Goal: Transaction & Acquisition: Obtain resource

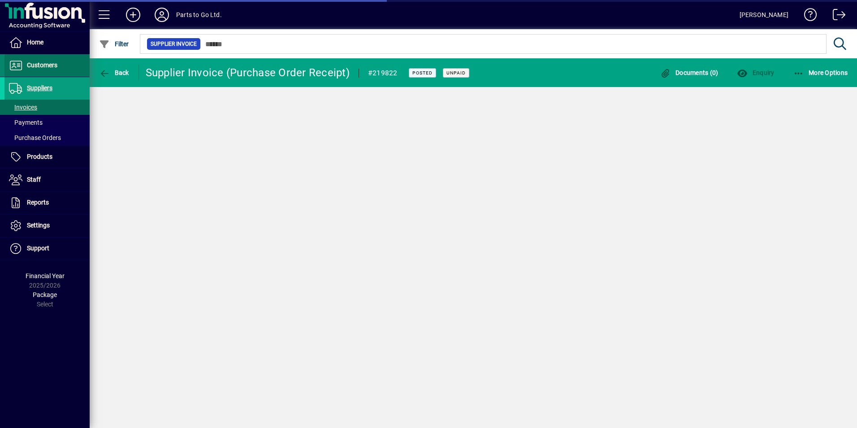
click at [39, 61] on span "Customers" at bounding box center [42, 64] width 30 height 7
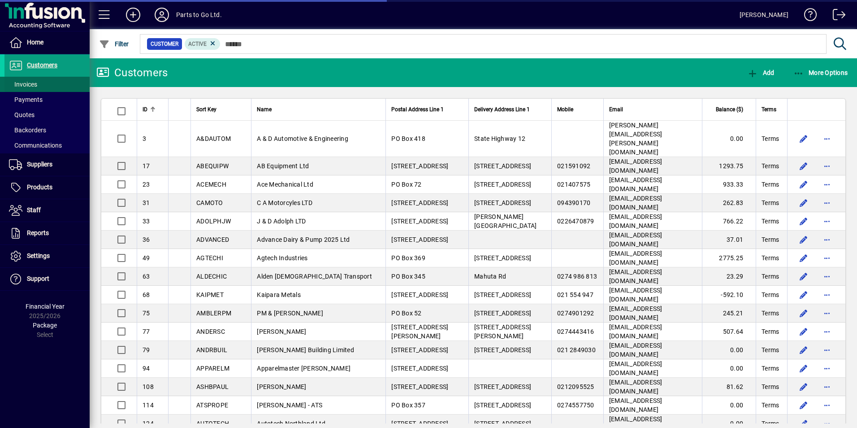
click at [23, 86] on span "Invoices" at bounding box center [23, 84] width 28 height 7
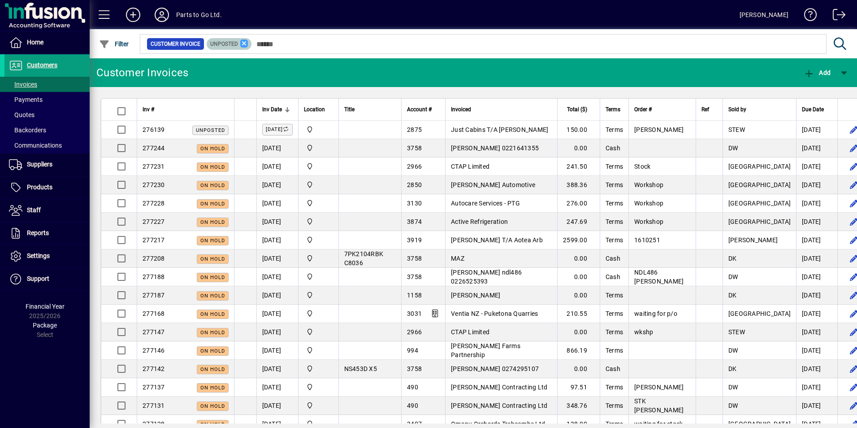
click at [242, 41] on icon at bounding box center [244, 43] width 8 height 8
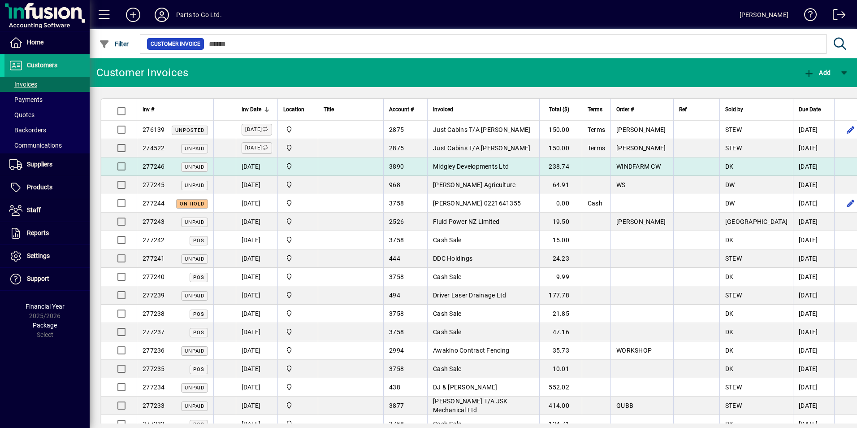
click at [857, 170] on span "button" at bounding box center [875, 167] width 22 height 22
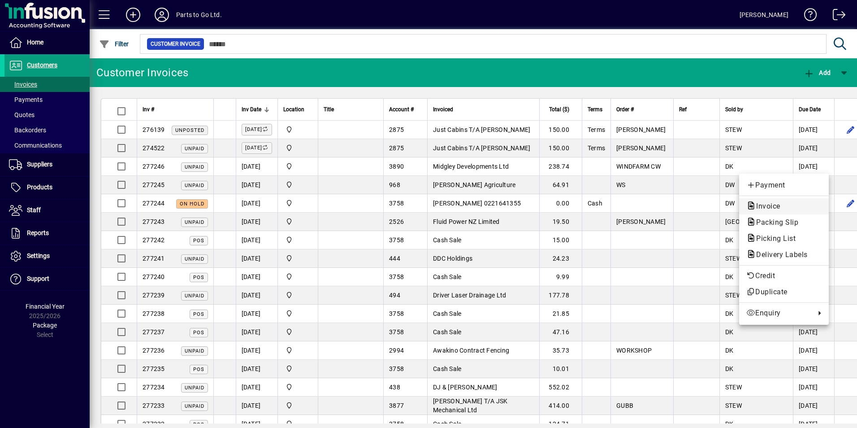
click at [763, 205] on span "Invoice" at bounding box center [766, 206] width 39 height 9
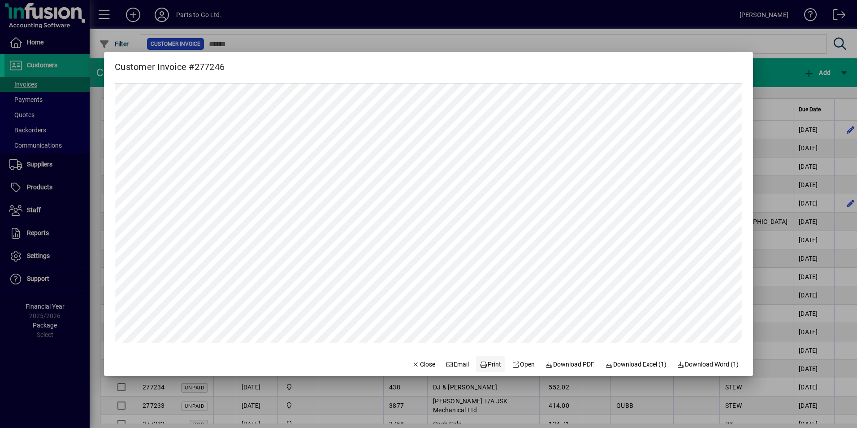
click at [490, 365] on span "Print" at bounding box center [491, 364] width 22 height 9
